Goal: Task Accomplishment & Management: Use online tool/utility

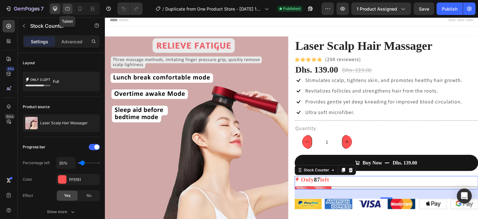
click at [66, 9] on icon at bounding box center [67, 9] width 6 height 6
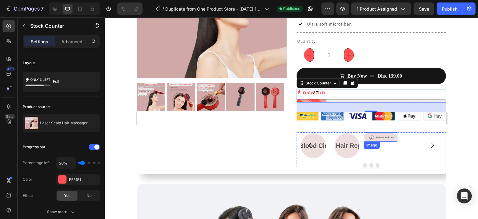
scroll to position [112, 0]
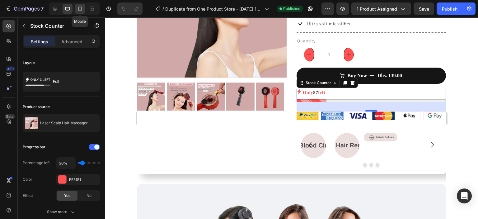
click at [81, 9] on icon at bounding box center [80, 9] width 6 height 6
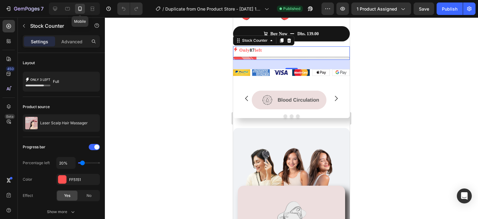
scroll to position [350, 0]
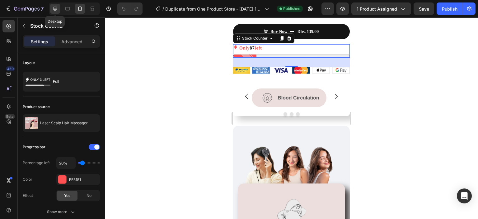
click at [57, 11] on icon at bounding box center [55, 9] width 6 height 6
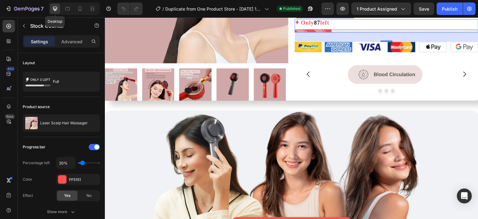
scroll to position [140, 0]
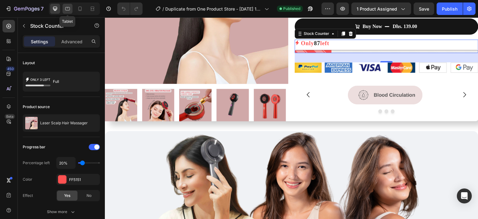
click at [65, 10] on icon at bounding box center [67, 8] width 5 height 3
type input "14"
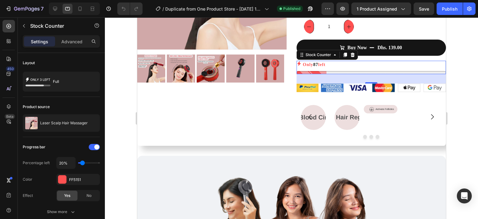
scroll to position [146, 0]
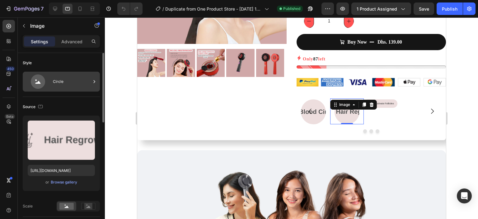
click at [40, 86] on icon at bounding box center [38, 81] width 14 height 14
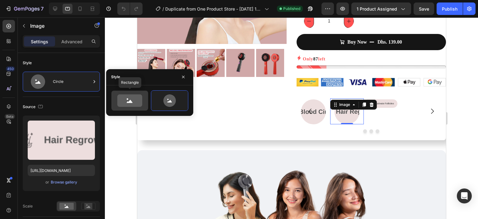
click at [125, 102] on icon at bounding box center [129, 100] width 25 height 12
type input "100"
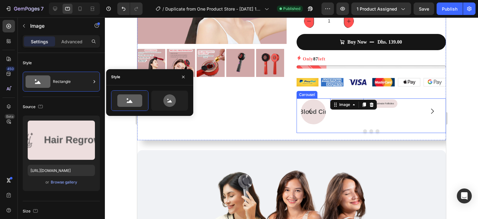
click at [307, 103] on button "Carousel Back Arrow" at bounding box center [309, 110] width 17 height 17
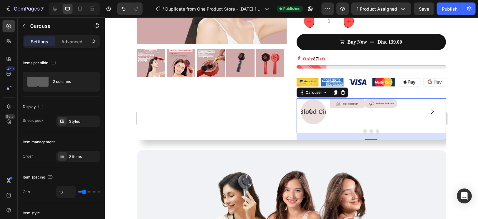
click at [309, 107] on icon "Carousel Back Arrow" at bounding box center [309, 110] width 7 height 7
click at [428, 107] on icon "Carousel Next Arrow" at bounding box center [431, 110] width 7 height 7
click at [351, 99] on img at bounding box center [347, 103] width 34 height 9
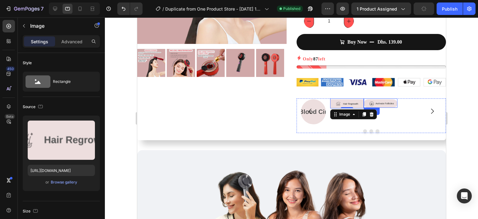
click at [389, 99] on img at bounding box center [380, 103] width 34 height 8
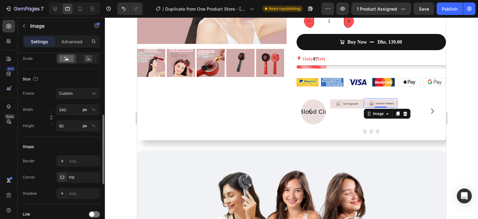
scroll to position [155, 0]
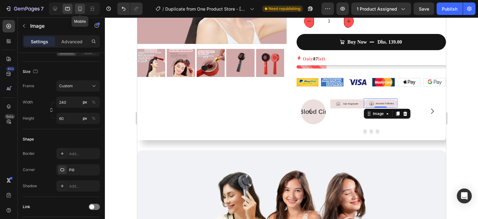
click at [78, 12] on div at bounding box center [80, 9] width 10 height 10
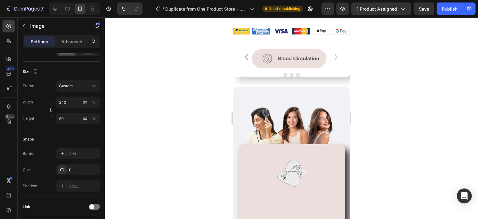
scroll to position [391, 0]
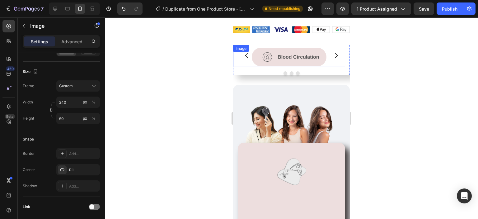
click at [317, 53] on img at bounding box center [289, 57] width 75 height 19
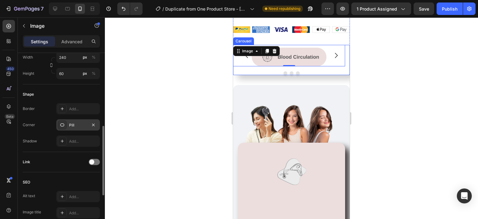
scroll to position [200, 0]
click at [75, 122] on div "Pill" at bounding box center [78, 125] width 18 height 6
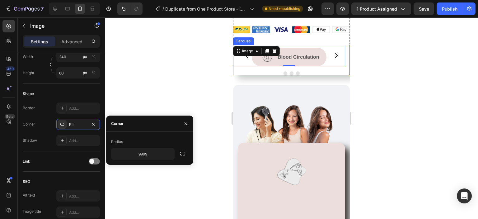
click at [113, 101] on div at bounding box center [291, 117] width 373 height 201
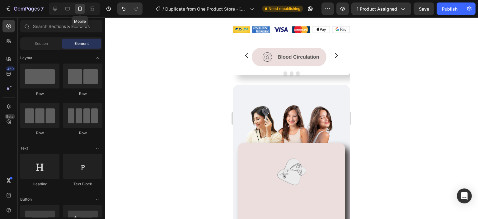
click at [78, 9] on icon at bounding box center [80, 9] width 6 height 6
click at [68, 8] on icon at bounding box center [67, 9] width 6 height 6
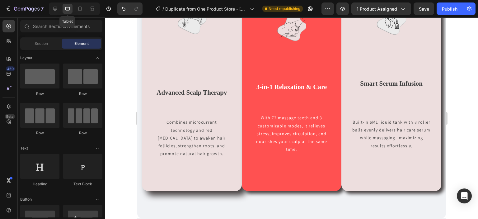
scroll to position [186, 0]
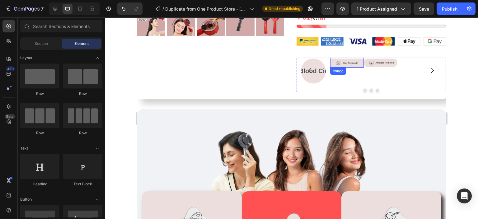
click at [341, 59] on img at bounding box center [347, 63] width 34 height 9
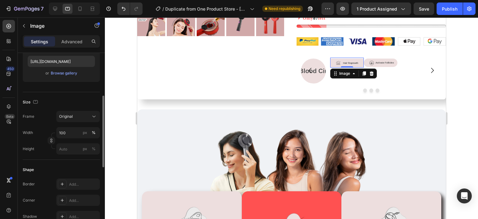
scroll to position [110, 0]
click at [79, 117] on div "Original" at bounding box center [74, 115] width 30 height 6
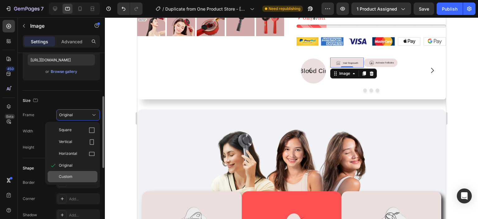
click at [73, 175] on div "Custom" at bounding box center [77, 177] width 36 height 6
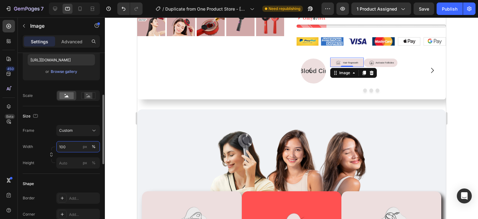
click at [73, 144] on input "100" at bounding box center [78, 146] width 44 height 11
type input "1"
type input "240"
click at [73, 162] on input "px %" at bounding box center [78, 162] width 44 height 11
type input "60"
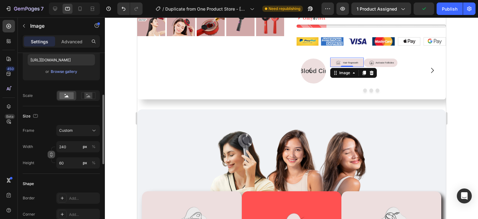
click at [52, 157] on button "button" at bounding box center [51, 154] width 7 height 7
click at [384, 59] on img at bounding box center [380, 63] width 34 height 8
click at [350, 59] on img at bounding box center [347, 63] width 34 height 8
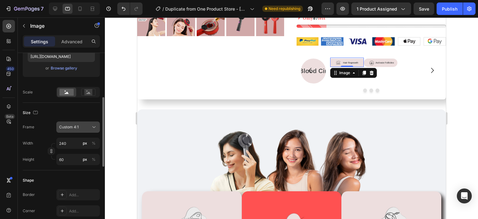
scroll to position [115, 0]
click at [91, 89] on rect at bounding box center [88, 91] width 8 height 6
click at [70, 93] on rect at bounding box center [66, 91] width 14 height 7
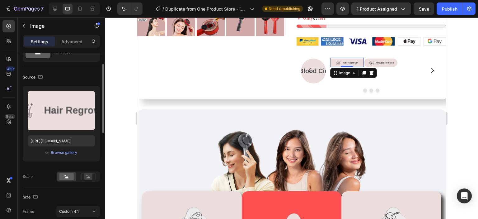
scroll to position [29, 0]
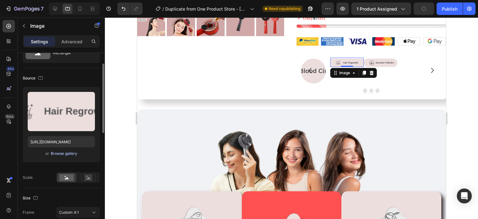
click at [65, 154] on div "Browse gallery" at bounding box center [64, 154] width 26 height 6
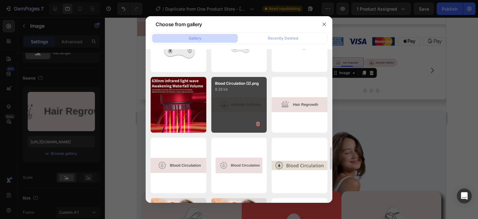
scroll to position [650, 0]
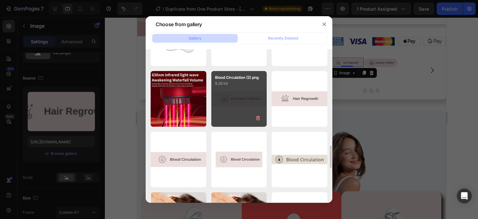
click at [249, 106] on div "Blood Circulation (2).png 8.28 kb" at bounding box center [239, 99] width 56 height 56
type input "[URL][DOMAIN_NAME]"
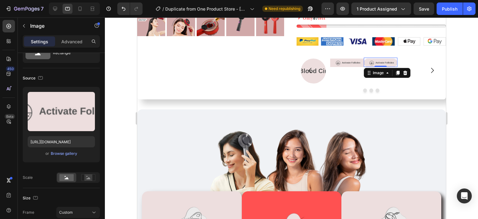
click at [387, 59] on img at bounding box center [380, 63] width 34 height 8
click at [355, 59] on img at bounding box center [347, 63] width 34 height 8
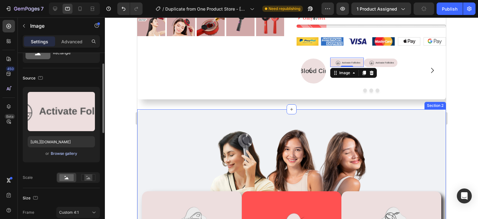
click at [64, 153] on div "Browse gallery" at bounding box center [64, 154] width 26 height 6
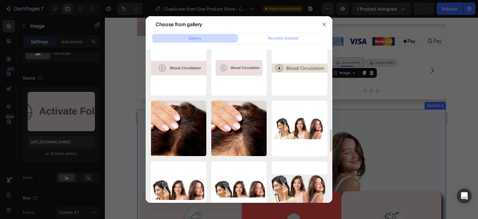
scroll to position [696, 0]
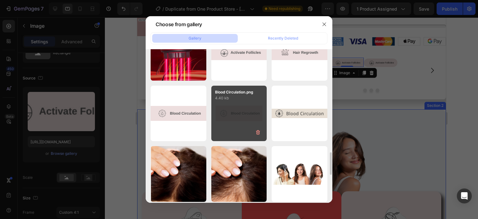
click at [242, 123] on div "Blood Circulation.png 4.40 kb" at bounding box center [239, 114] width 56 height 56
type input "[URL][DOMAIN_NAME]"
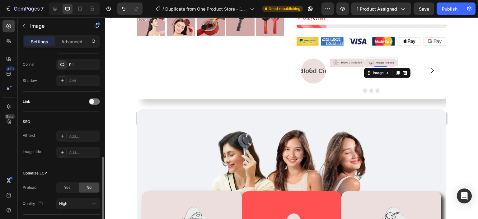
scroll to position [301, 0]
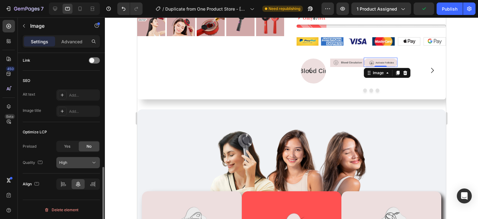
click at [78, 164] on div "High" at bounding box center [75, 163] width 32 height 6
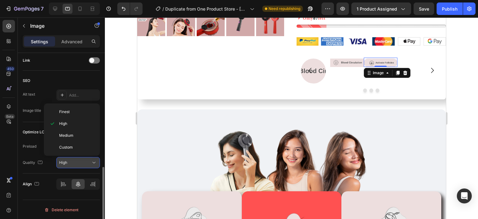
click at [78, 164] on div "High" at bounding box center [75, 163] width 32 height 6
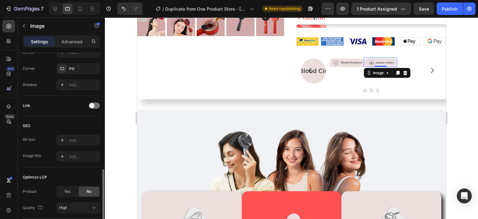
scroll to position [253, 0]
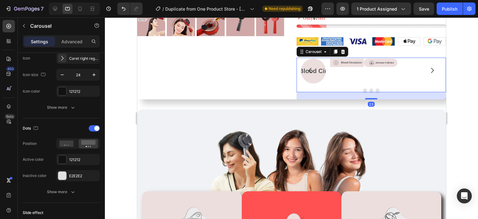
click at [330, 64] on div "Image" at bounding box center [347, 71] width 34 height 26
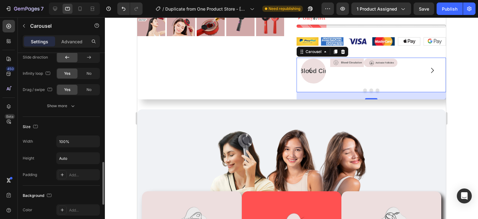
scroll to position [472, 0]
click at [77, 138] on input "100%" at bounding box center [78, 140] width 43 height 11
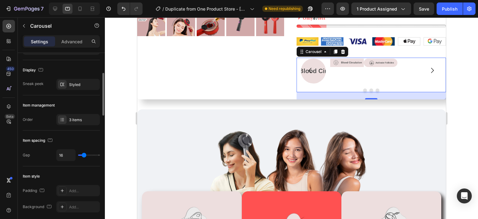
scroll to position [0, 0]
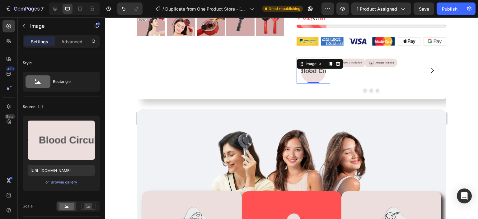
click at [313, 64] on img at bounding box center [313, 71] width 25 height 25
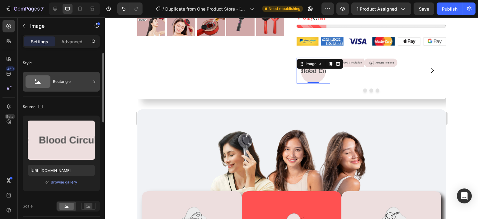
click at [65, 87] on div "Rectangle" at bounding box center [72, 81] width 38 height 14
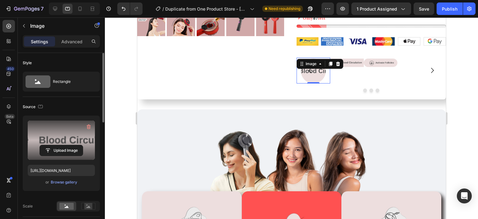
click at [76, 129] on label at bounding box center [61, 139] width 67 height 39
click at [76, 145] on input "file" at bounding box center [61, 150] width 43 height 11
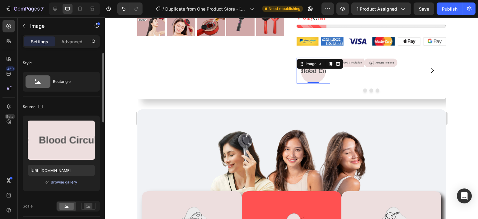
click at [66, 183] on div "Browse gallery" at bounding box center [64, 182] width 26 height 6
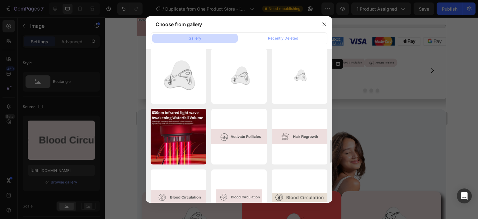
scroll to position [612, 0]
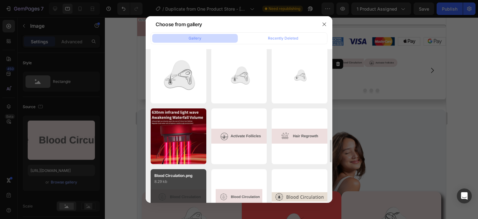
click at [175, 192] on div "Blood Circulation.png 8.29 kb" at bounding box center [179, 197] width 56 height 56
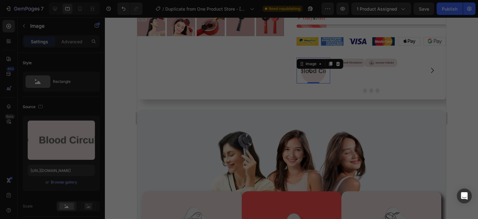
click at [175, 192] on div "Blood Circulation.png 8.29 kb" at bounding box center [179, 197] width 56 height 56
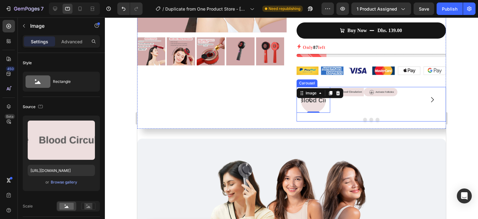
scroll to position [157, 0]
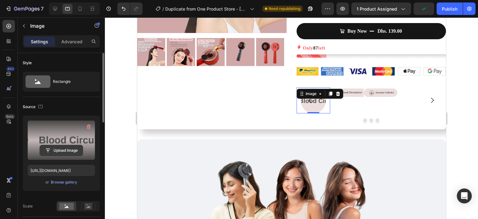
click at [73, 148] on input "file" at bounding box center [61, 150] width 43 height 11
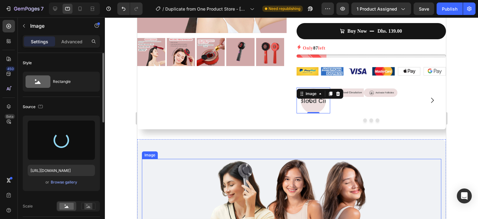
type input "[URL][DOMAIN_NAME]"
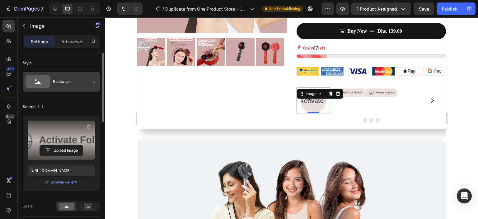
click at [77, 86] on div "Rectangle" at bounding box center [72, 81] width 38 height 14
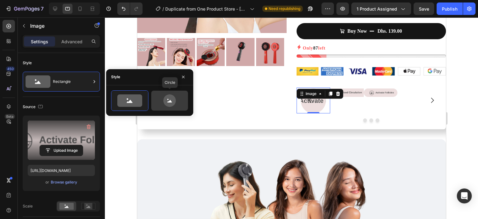
click at [155, 100] on icon at bounding box center [169, 100] width 29 height 12
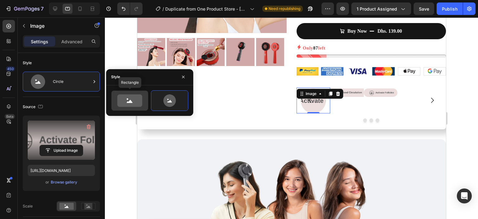
click at [135, 102] on icon at bounding box center [129, 100] width 25 height 12
type input "100"
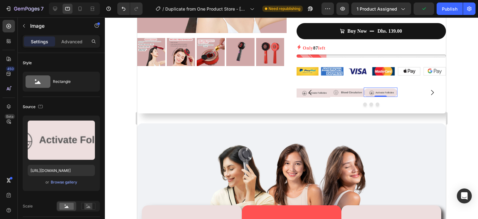
click at [373, 88] on img at bounding box center [380, 92] width 34 height 8
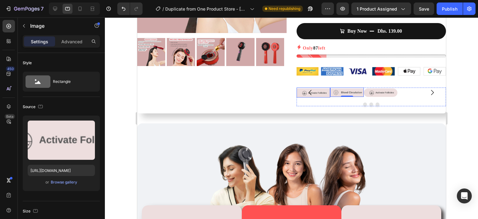
click at [322, 88] on img at bounding box center [313, 92] width 34 height 9
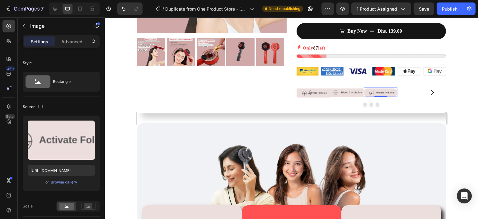
click at [390, 88] on img at bounding box center [380, 92] width 34 height 8
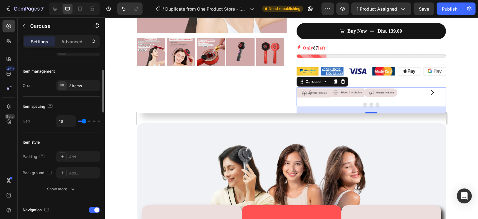
scroll to position [71, 0]
click at [61, 86] on icon at bounding box center [62, 85] width 5 height 5
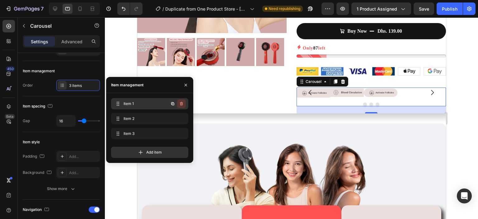
click at [183, 105] on icon "button" at bounding box center [181, 103] width 5 height 5
click at [183, 105] on button "Delete" at bounding box center [177, 103] width 17 height 9
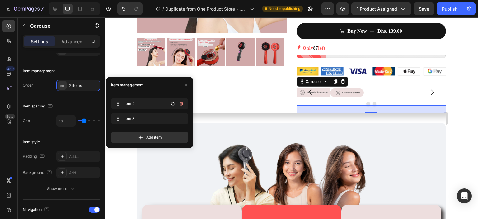
click at [183, 105] on icon "button" at bounding box center [181, 103] width 5 height 5
click at [183, 105] on button "Delete" at bounding box center [177, 103] width 17 height 9
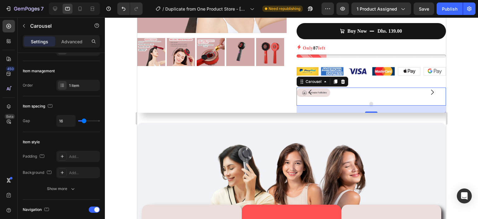
click at [301, 83] on button "Carousel Back Arrow" at bounding box center [309, 91] width 17 height 17
click at [340, 79] on icon at bounding box center [342, 81] width 5 height 5
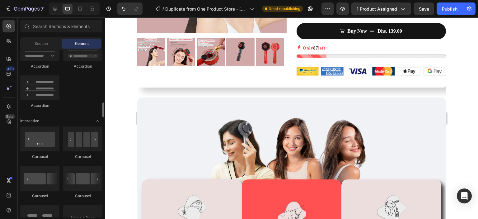
scroll to position [562, 0]
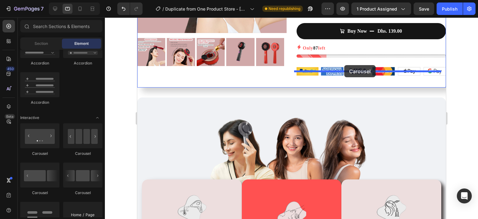
drag, startPoint x: 218, startPoint y: 197, endPoint x: 344, endPoint y: 65, distance: 182.7
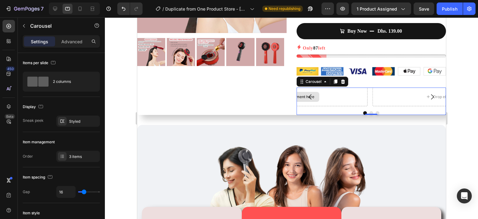
click at [354, 87] on div "Drop element here" at bounding box center [293, 96] width 147 height 19
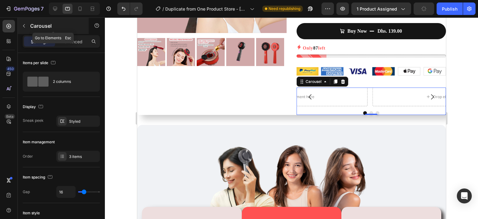
click at [26, 23] on icon "button" at bounding box center [23, 25] width 5 height 5
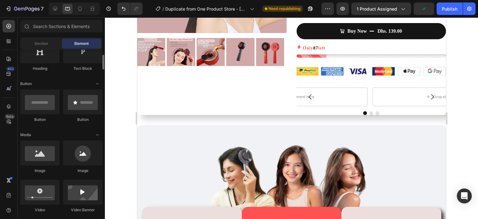
scroll to position [119, 0]
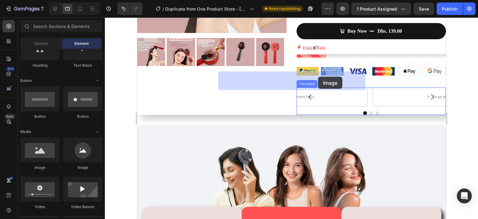
drag, startPoint x: 186, startPoint y: 164, endPoint x: 318, endPoint y: 77, distance: 158.3
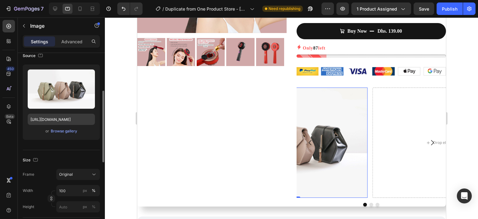
scroll to position [78, 0]
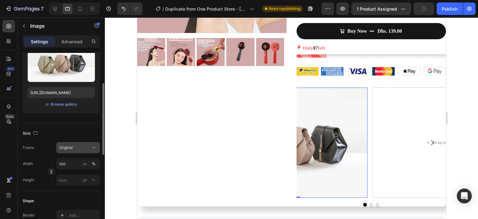
click at [88, 152] on button "Original" at bounding box center [78, 147] width 44 height 11
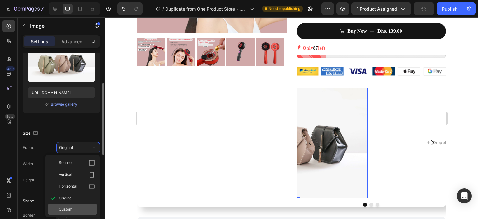
click at [75, 204] on div "Custom" at bounding box center [73, 209] width 50 height 11
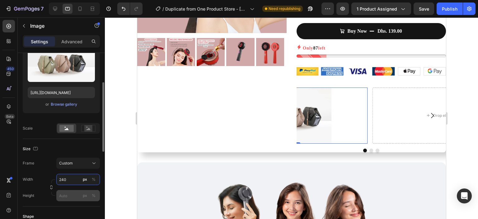
type input "240"
click at [69, 192] on input "px %" at bounding box center [78, 195] width 44 height 11
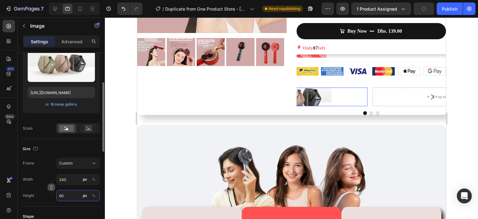
type input "60"
click at [52, 189] on icon "button" at bounding box center [51, 187] width 4 height 4
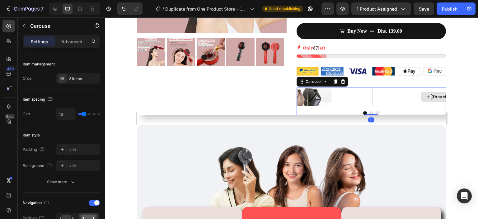
scroll to position [0, 0]
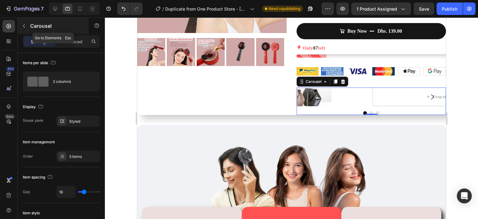
click at [21, 30] on button "button" at bounding box center [24, 26] width 10 height 10
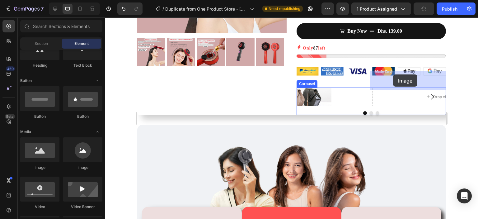
drag, startPoint x: 182, startPoint y: 169, endPoint x: 393, endPoint y: 74, distance: 231.1
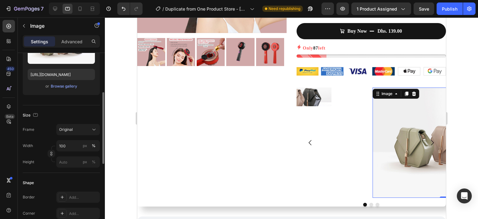
scroll to position [97, 0]
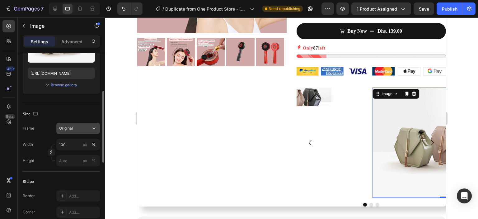
click at [81, 126] on div "Original" at bounding box center [74, 128] width 30 height 6
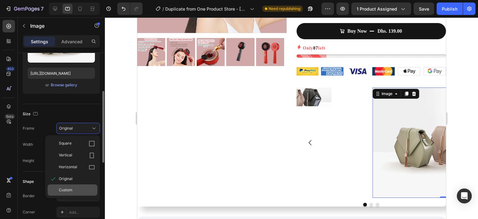
click at [71, 188] on span "Custom" at bounding box center [66, 190] width 14 height 6
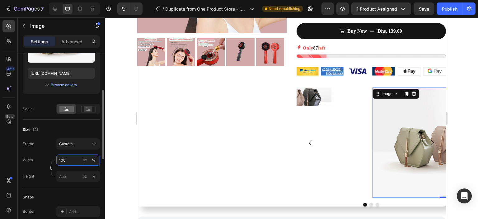
click at [74, 161] on input "100" at bounding box center [78, 159] width 44 height 11
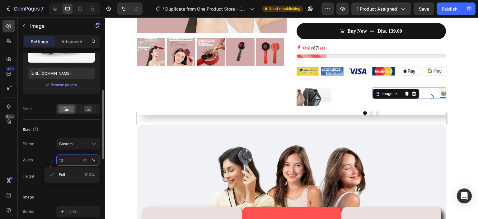
type input "1"
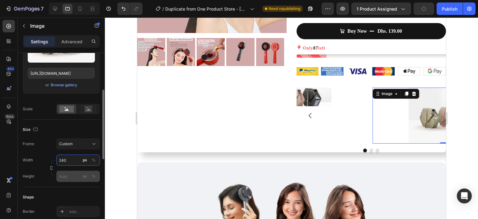
type input "240"
click at [72, 172] on input "px %" at bounding box center [78, 176] width 44 height 11
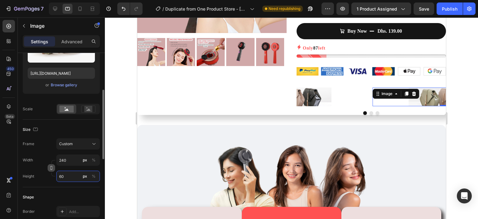
type input "60"
click at [52, 168] on icon "button" at bounding box center [51, 169] width 2 height 2
click at [369, 98] on div "Image 0 Drop element here Image [GEOGRAPHIC_DATA]" at bounding box center [370, 100] width 149 height 27
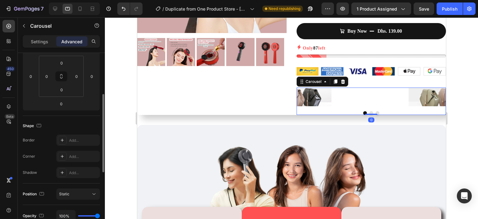
scroll to position [0, 0]
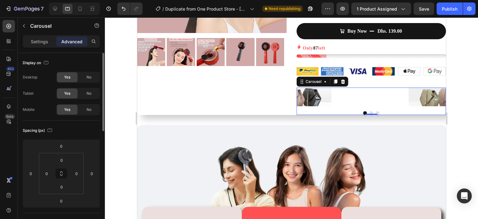
click at [369, 111] on button "Dot" at bounding box center [371, 113] width 4 height 4
click at [386, 87] on div "Drop element here" at bounding box center [445, 96] width 147 height 19
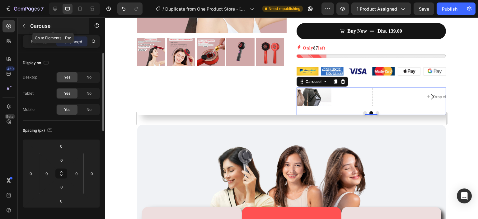
click at [25, 27] on icon "button" at bounding box center [23, 25] width 5 height 5
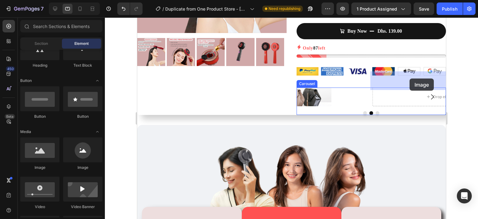
drag, startPoint x: 176, startPoint y: 165, endPoint x: 409, endPoint y: 78, distance: 249.1
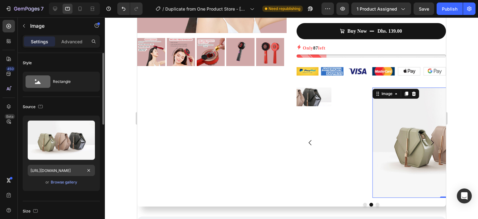
scroll to position [77, 0]
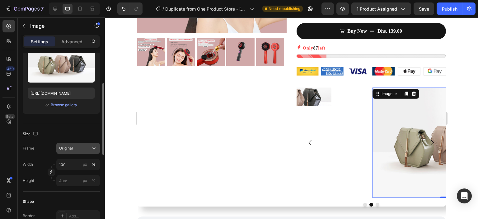
click at [79, 148] on div "Original" at bounding box center [74, 148] width 30 height 6
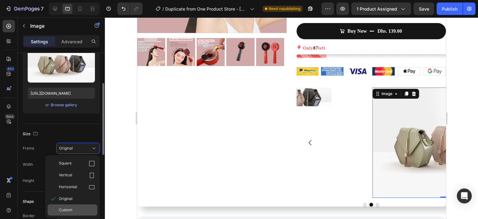
click at [78, 204] on div "Custom" at bounding box center [73, 209] width 50 height 11
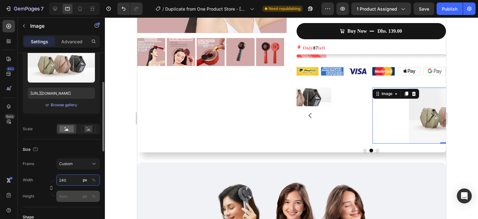
type input "240"
click at [68, 195] on input "px %" at bounding box center [78, 195] width 44 height 11
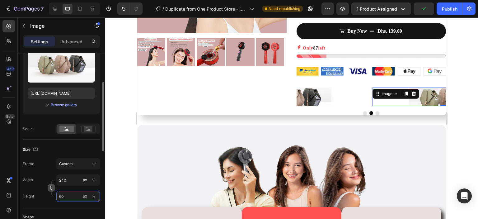
type input "60"
click at [53, 185] on button "button" at bounding box center [51, 187] width 7 height 7
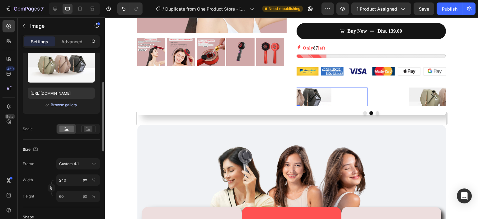
click at [66, 105] on div "Browse gallery" at bounding box center [64, 105] width 26 height 6
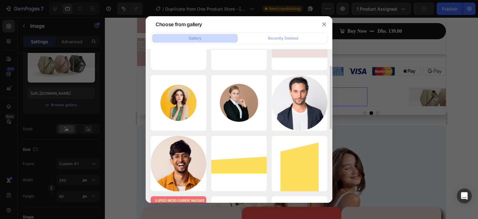
scroll to position [0, 0]
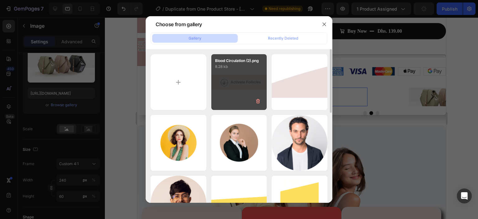
click at [239, 97] on div "Blood Circulation (2).png 8.28 kb" at bounding box center [239, 82] width 56 height 56
type input "[URL][DOMAIN_NAME]"
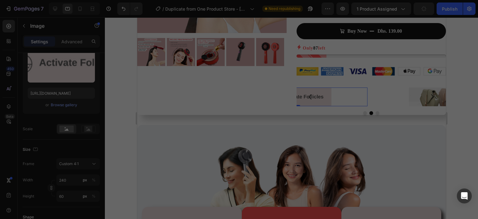
click at [239, 97] on div "Blood Circulation (2).png 8.28 kb" at bounding box center [239, 82] width 56 height 56
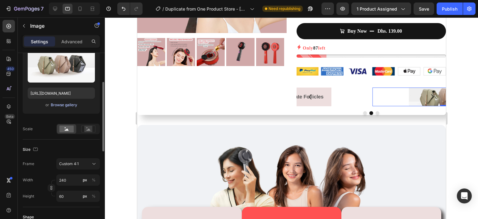
click at [67, 105] on div "Browse gallery" at bounding box center [64, 105] width 26 height 6
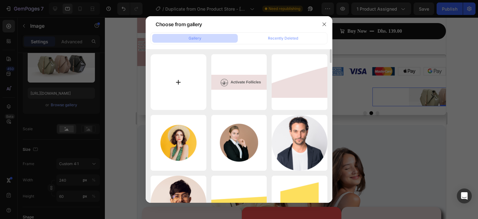
click at [191, 76] on input "file" at bounding box center [179, 82] width 56 height 56
type input "C:\fakepath\Blood Circulation.png"
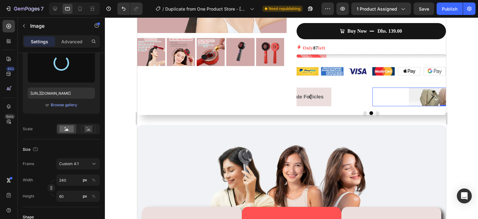
type input "[URL][DOMAIN_NAME]"
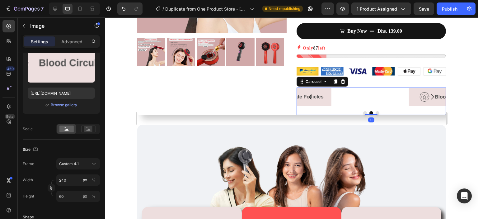
click at [428, 93] on icon "Carousel Next Arrow" at bounding box center [431, 96] width 7 height 7
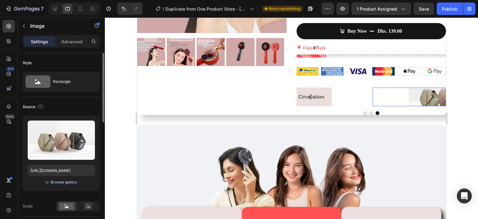
click at [71, 183] on div "Browse gallery" at bounding box center [64, 182] width 26 height 6
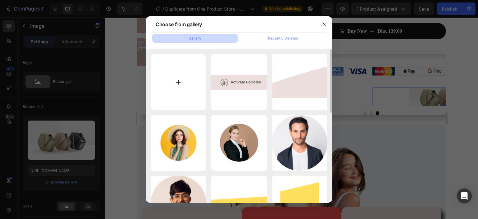
click at [173, 85] on input "file" at bounding box center [179, 82] width 56 height 56
type input "C:\fakepath\Blood Circulation (1).png"
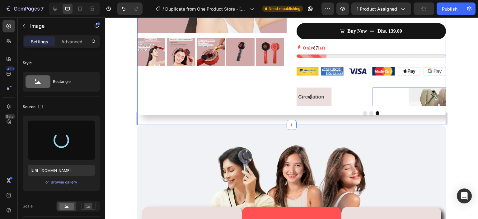
type input "[URL][DOMAIN_NAME]"
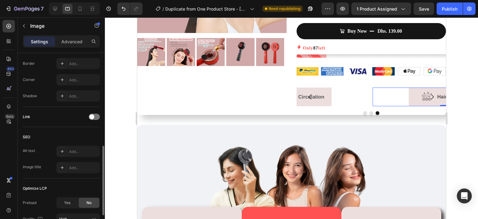
scroll to position [245, 0]
click at [62, 79] on icon at bounding box center [62, 79] width 3 height 3
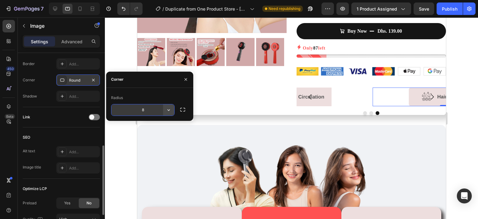
click at [169, 109] on icon "button" at bounding box center [169, 110] width 6 height 6
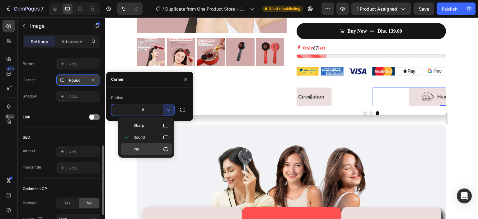
click at [167, 147] on icon at bounding box center [166, 149] width 6 height 6
type input "9999"
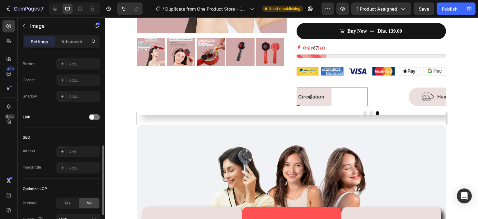
click at [325, 87] on img at bounding box center [293, 96] width 75 height 19
click at [61, 82] on div at bounding box center [62, 80] width 9 height 9
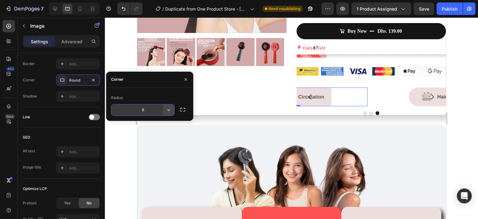
click at [167, 109] on icon "button" at bounding box center [169, 110] width 6 height 6
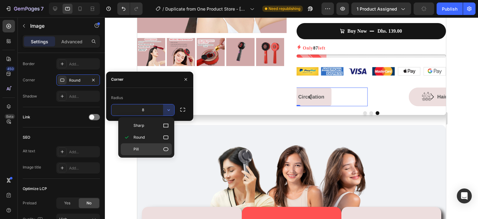
click at [151, 148] on p "Pill" at bounding box center [151, 149] width 35 height 6
type input "9999"
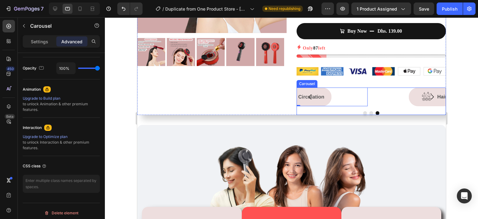
click at [368, 97] on div "Image Image 0 Image [GEOGRAPHIC_DATA]" at bounding box center [370, 100] width 149 height 27
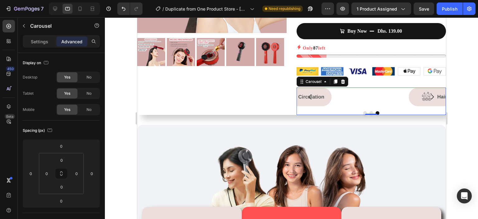
click at [369, 111] on button "Dot" at bounding box center [371, 113] width 4 height 4
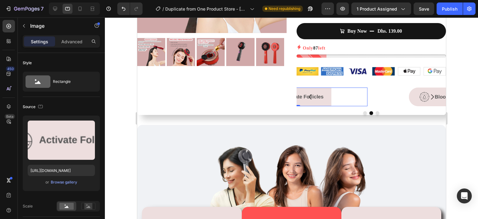
click at [322, 88] on img at bounding box center [293, 96] width 75 height 19
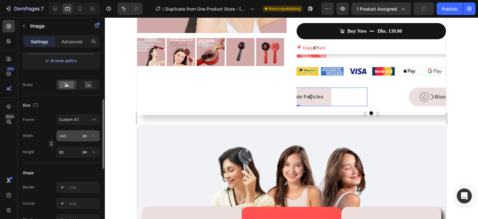
scroll to position [159, 0]
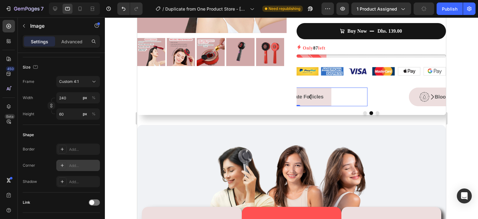
click at [60, 167] on icon at bounding box center [62, 165] width 5 height 5
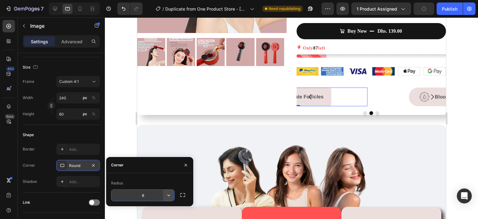
click at [169, 193] on icon "button" at bounding box center [169, 195] width 6 height 6
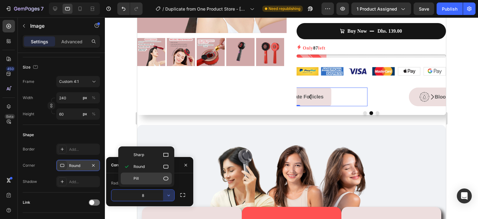
click at [164, 182] on div "Pill" at bounding box center [146, 178] width 51 height 12
type input "9999"
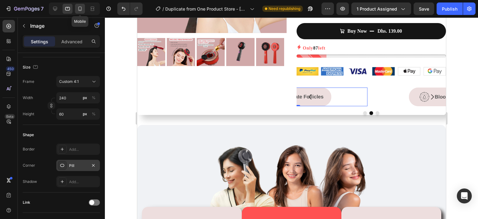
click at [82, 9] on icon at bounding box center [80, 9] width 6 height 6
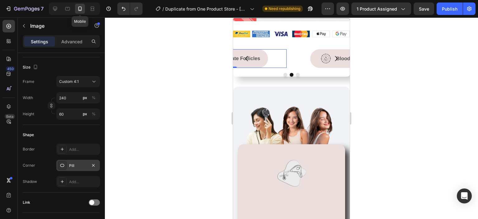
scroll to position [391, 0]
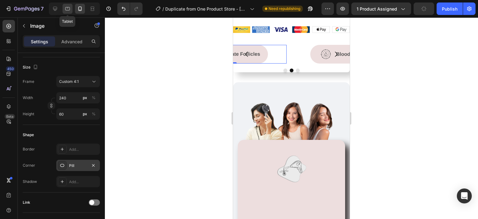
click at [70, 8] on icon at bounding box center [67, 9] width 6 height 6
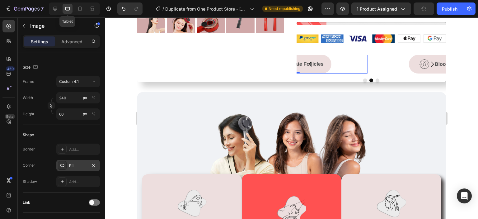
scroll to position [189, 0]
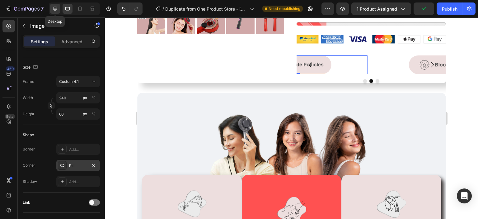
click at [57, 8] on icon at bounding box center [55, 9] width 6 height 6
type input "[URL][DOMAIN_NAME]"
type input "100"
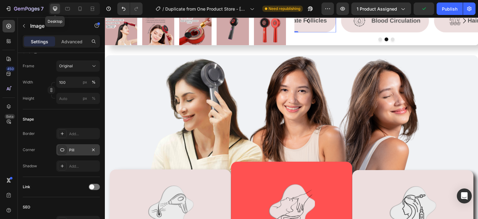
scroll to position [185, 0]
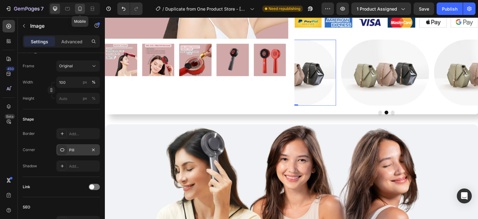
click at [85, 7] on div at bounding box center [80, 9] width 10 height 10
type input "[URL][DOMAIN_NAME]"
type input "240"
type input "60"
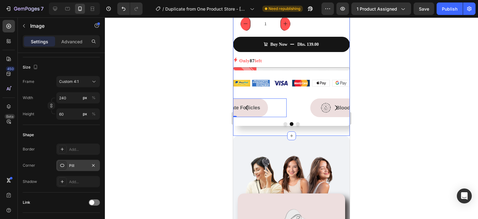
scroll to position [337, 0]
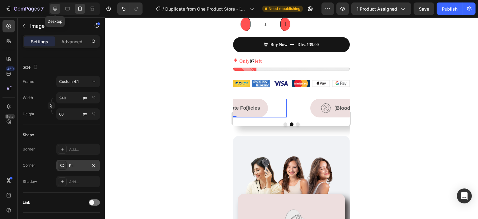
click at [60, 9] on div at bounding box center [55, 9] width 10 height 10
type input "[URL][DOMAIN_NAME]"
type input "100"
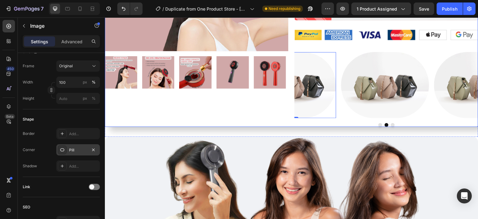
scroll to position [185, 0]
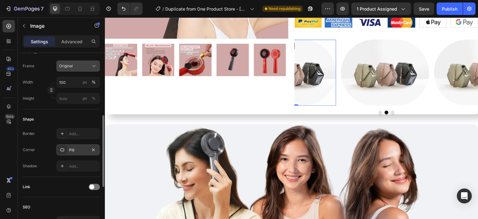
click at [74, 67] on div "Original" at bounding box center [74, 66] width 30 height 6
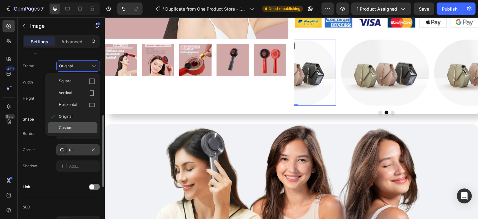
click at [73, 124] on div "Custom" at bounding box center [73, 127] width 50 height 11
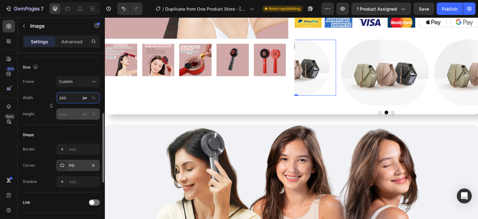
type input "240"
click at [71, 114] on input "px %" at bounding box center [78, 113] width 44 height 11
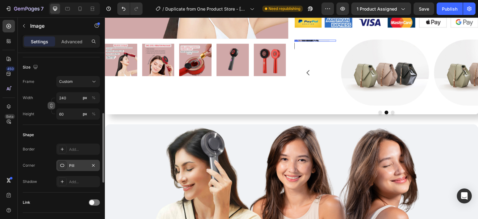
click at [52, 108] on button "button" at bounding box center [51, 105] width 7 height 7
type input "6"
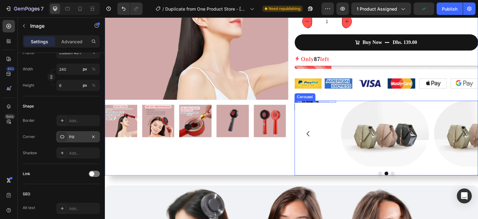
scroll to position [133, 0]
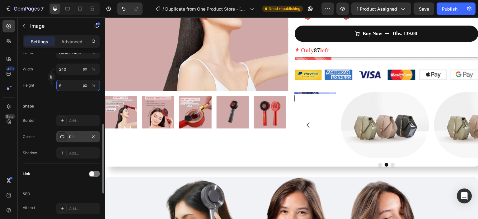
click at [70, 84] on input "6" at bounding box center [78, 85] width 44 height 11
type input "2400"
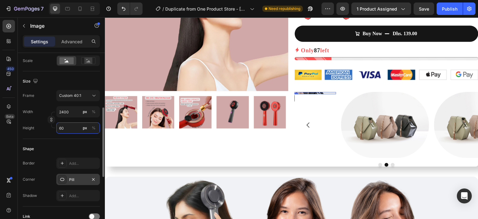
scroll to position [144, 0]
type input "60"
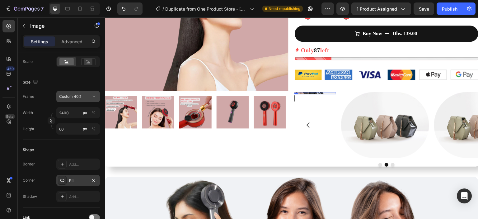
click at [87, 96] on div "Custom 40:1" at bounding box center [74, 97] width 30 height 6
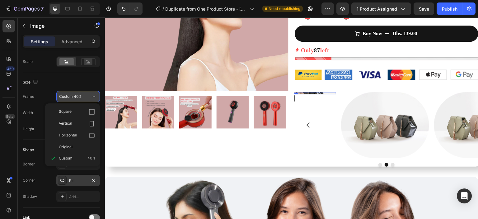
click at [87, 96] on div "Custom 40:1" at bounding box center [74, 97] width 30 height 6
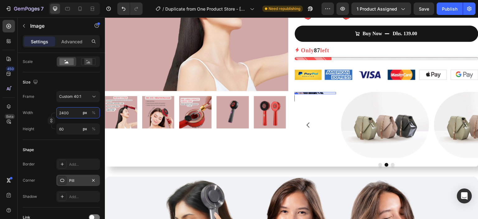
click at [76, 113] on input "2400" at bounding box center [78, 112] width 44 height 11
type input "240"
type input "6"
click at [68, 132] on input "6" at bounding box center [78, 128] width 44 height 11
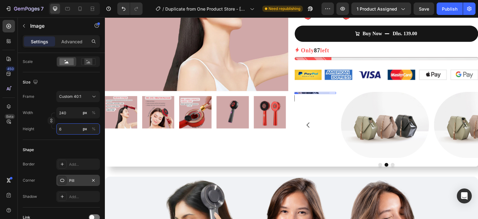
click at [68, 132] on input "6" at bounding box center [78, 128] width 44 height 11
type input "2400"
type input "60"
click at [52, 118] on icon "button" at bounding box center [51, 120] width 4 height 4
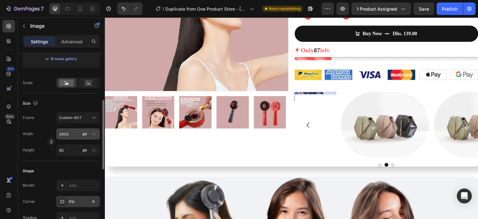
scroll to position [124, 0]
click at [68, 153] on input "60" at bounding box center [78, 149] width 44 height 11
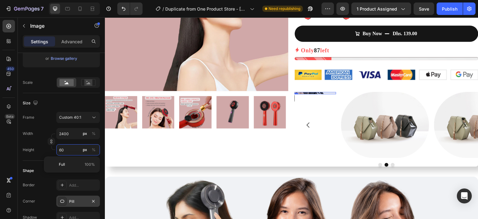
scroll to position [127, 0]
